Goal: Task Accomplishment & Management: Manage account settings

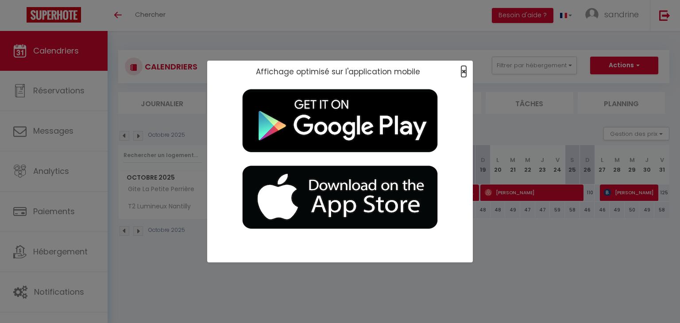
click at [462, 72] on span "×" at bounding box center [464, 71] width 5 height 11
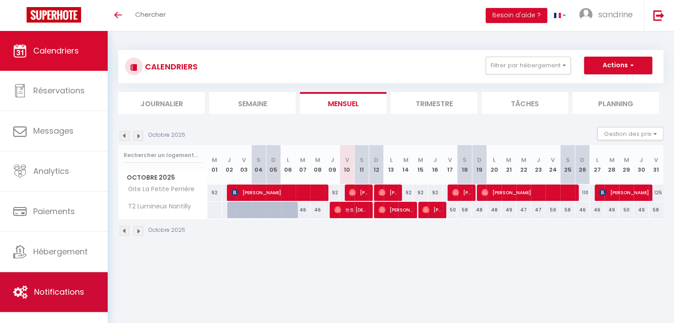
click at [71, 287] on span "Notifications" at bounding box center [59, 292] width 50 height 11
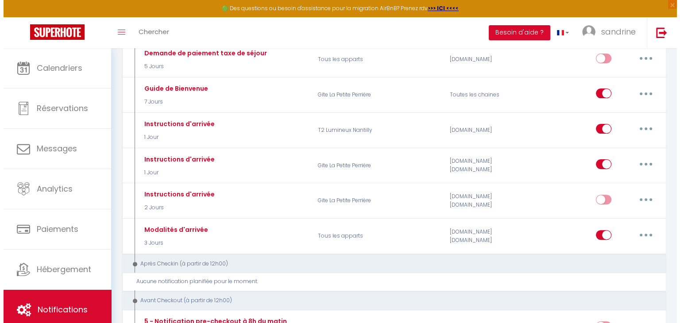
scroll to position [265, 0]
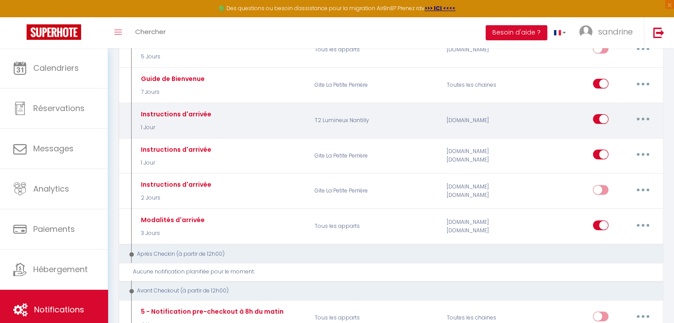
click at [648, 116] on button "button" at bounding box center [642, 119] width 25 height 14
click at [591, 133] on link "Editer" at bounding box center [620, 139] width 66 height 15
type input "Instructions d'arrivée"
select select "1 Jour"
select select "if_booking_is_paid"
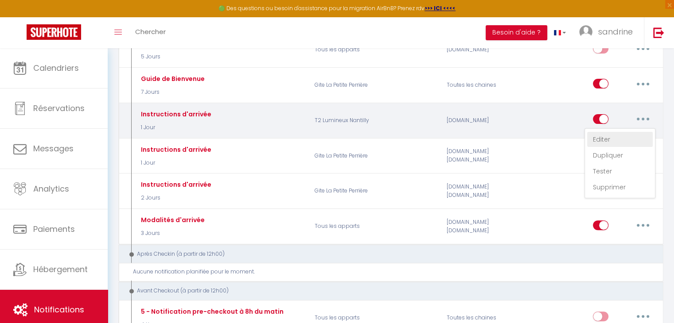
checkbox input "true"
checkbox input "false"
radio input "true"
type input "[RENTAL:NAME] : pour votre arrivée du [CHECKING:DD-MM-YYYY]"
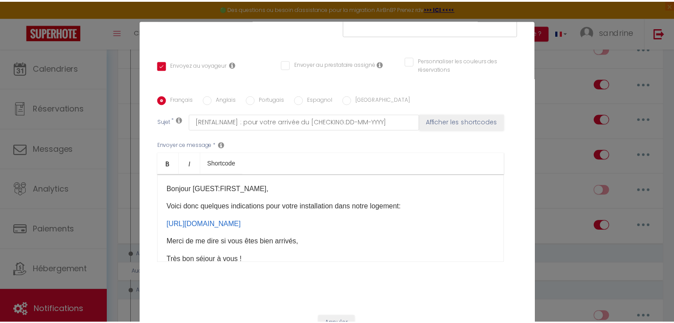
scroll to position [40, 0]
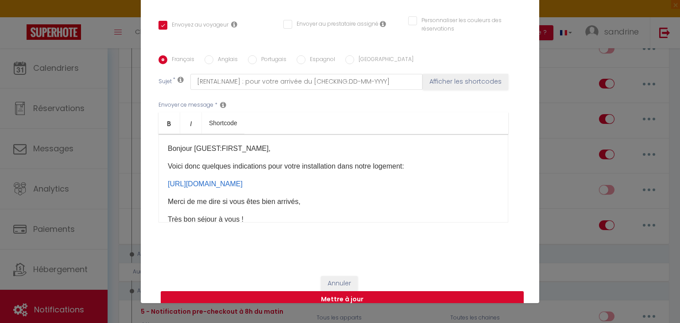
click at [441, 297] on button "Mettre à jour" at bounding box center [342, 299] width 363 height 17
checkbox input "true"
checkbox input "false"
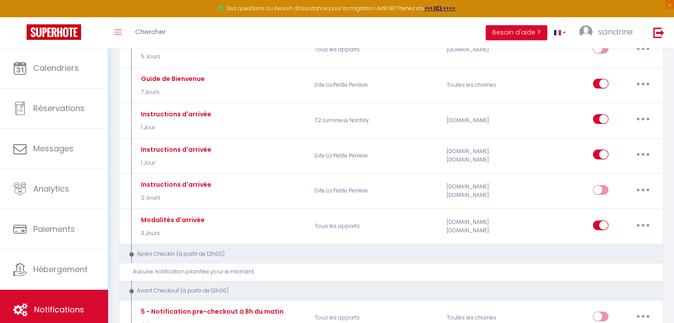
click at [325, 26] on div "Toggle menubar Chercher BUTTON Besoin d'aide ? [PERSON_NAME] Paramètres Équipe" at bounding box center [365, 32] width 603 height 31
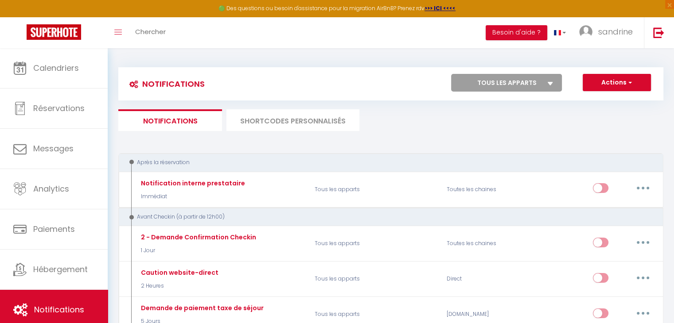
click at [228, 35] on div "Toggle menubar Chercher BUTTON Besoin d'aide ? [PERSON_NAME] Paramètres Équipe" at bounding box center [365, 32] width 603 height 31
